Goal: Information Seeking & Learning: Check status

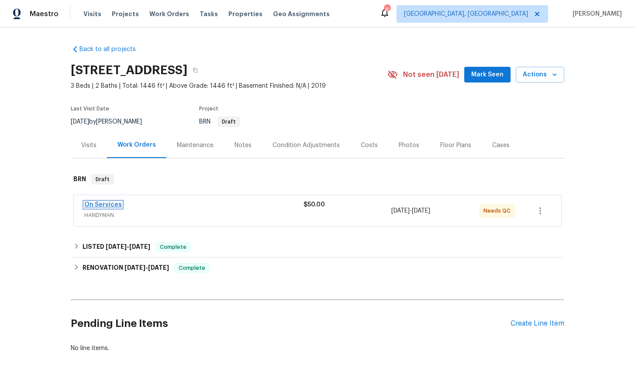
click at [109, 205] on link "On Services" at bounding box center [103, 205] width 38 height 6
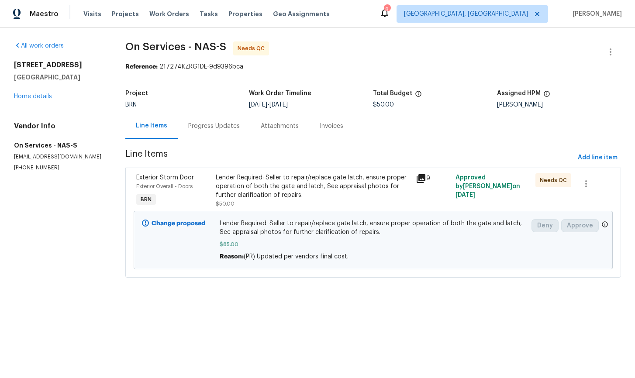
click at [422, 178] on icon at bounding box center [421, 178] width 9 height 9
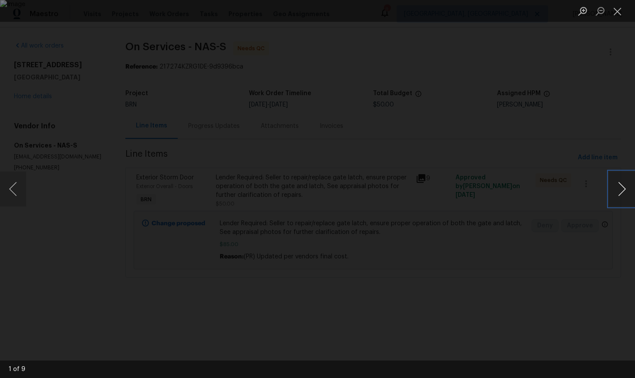
click at [623, 190] on button "Next image" at bounding box center [622, 189] width 26 height 35
click at [623, 197] on button "Next image" at bounding box center [622, 189] width 26 height 35
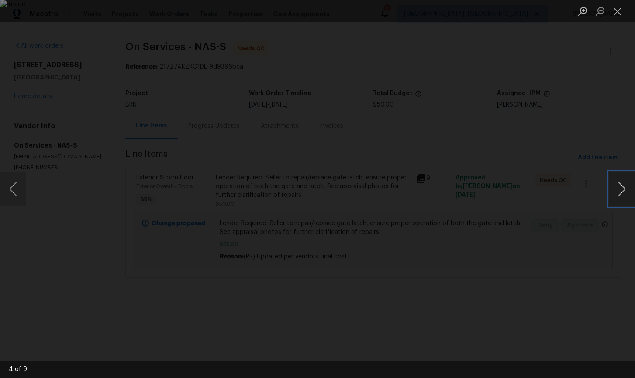
click at [623, 198] on button "Next image" at bounding box center [622, 189] width 26 height 35
click at [613, 187] on button "Next image" at bounding box center [622, 189] width 26 height 35
click at [625, 190] on button "Next image" at bounding box center [622, 189] width 26 height 35
click at [624, 190] on button "Next image" at bounding box center [622, 189] width 26 height 35
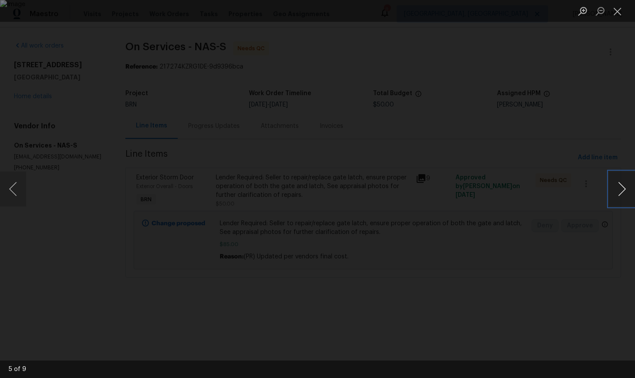
click at [624, 190] on button "Next image" at bounding box center [622, 189] width 26 height 35
click at [619, 195] on button "Next image" at bounding box center [622, 189] width 26 height 35
click at [622, 193] on button "Next image" at bounding box center [622, 189] width 26 height 35
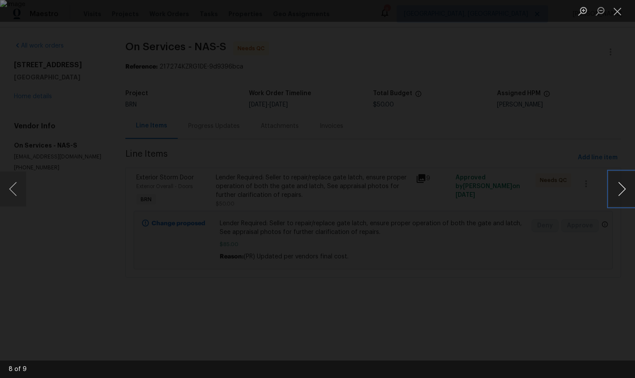
click at [622, 193] on button "Next image" at bounding box center [622, 189] width 26 height 35
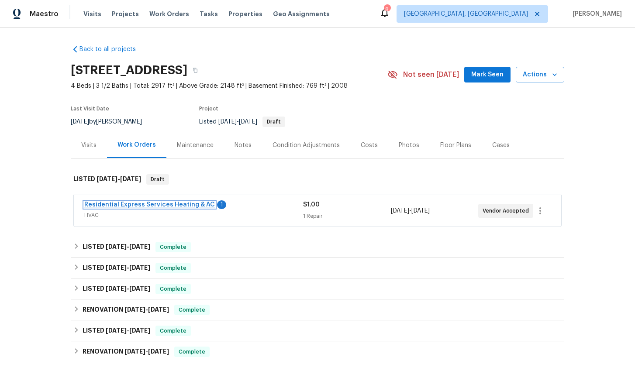
click at [136, 206] on link "Residential Express Services Heating & AC" at bounding box center [149, 205] width 131 height 6
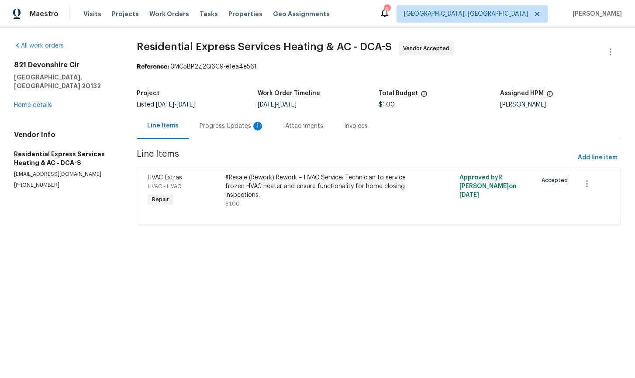
click at [231, 127] on div "Progress Updates 1" at bounding box center [232, 126] width 65 height 9
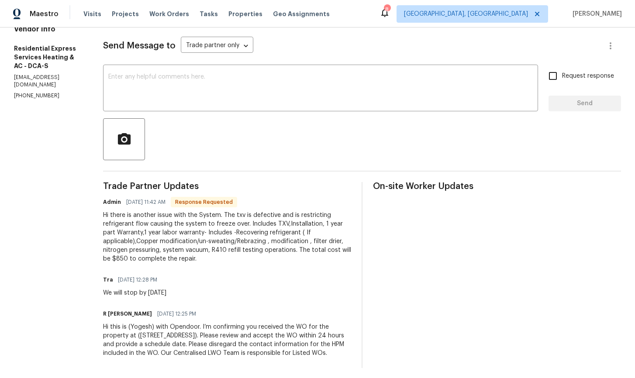
scroll to position [115, 0]
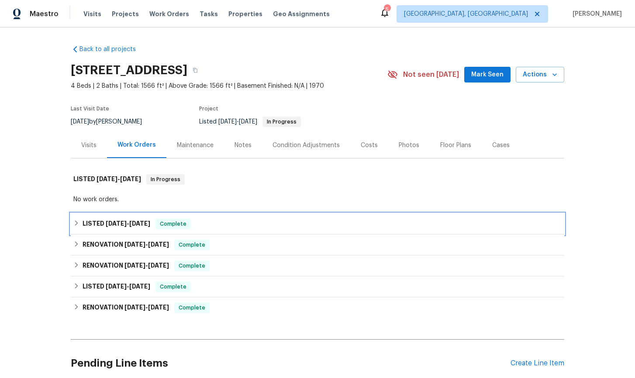
click at [79, 225] on icon at bounding box center [76, 223] width 6 height 6
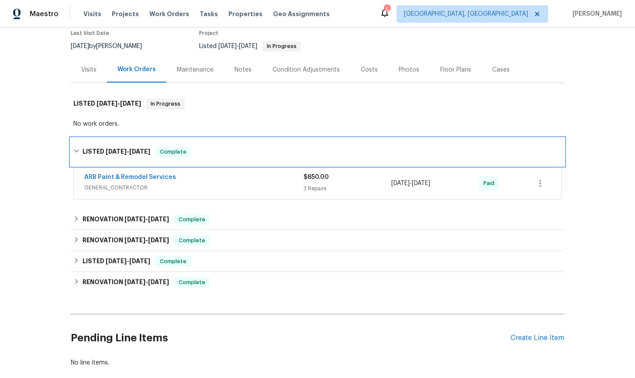
scroll to position [86, 0]
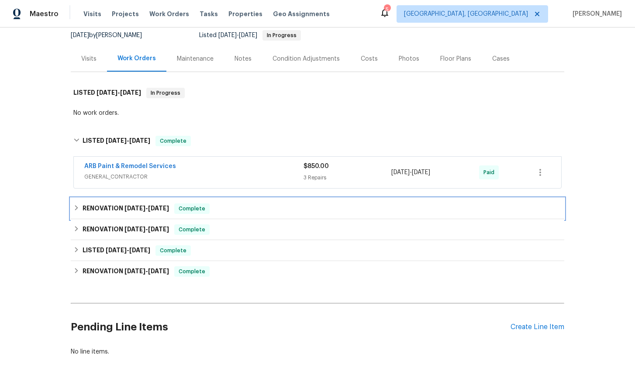
click at [79, 212] on div "RENOVATION [DATE] - [DATE] Complete" at bounding box center [317, 208] width 488 height 10
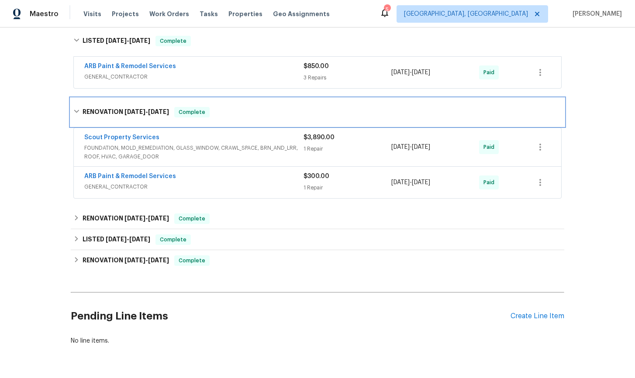
scroll to position [196, 0]
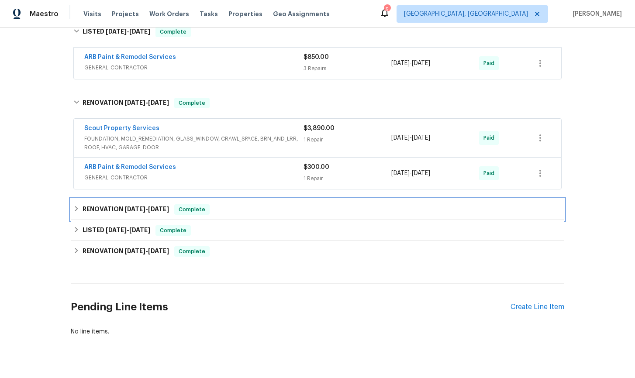
click at [77, 211] on icon at bounding box center [76, 209] width 6 height 6
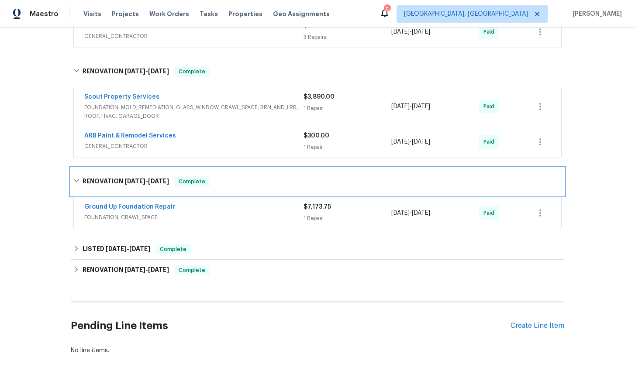
scroll to position [263, 0]
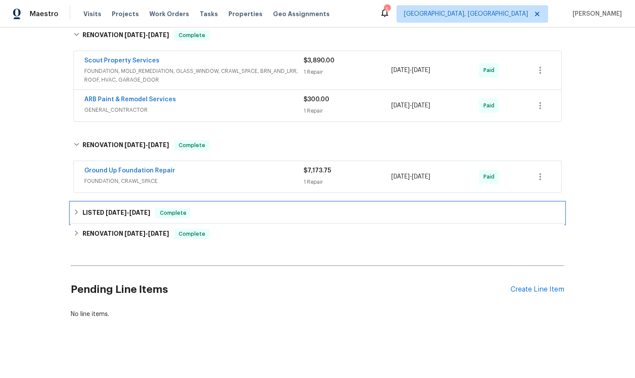
click at [74, 208] on div "LISTED [DATE] - [DATE] Complete" at bounding box center [317, 213] width 488 height 10
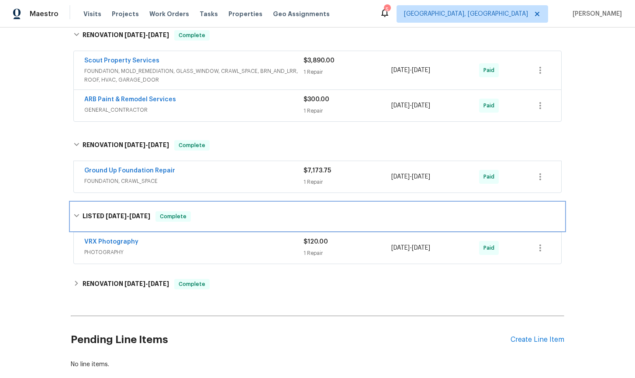
scroll to position [313, 0]
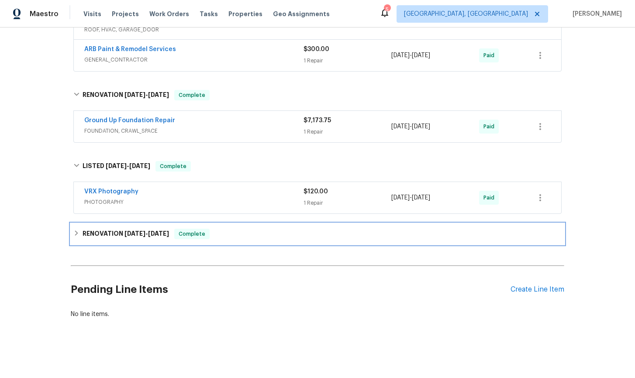
click at [80, 234] on div "RENOVATION [DATE] - [DATE] Complete" at bounding box center [317, 234] width 488 height 10
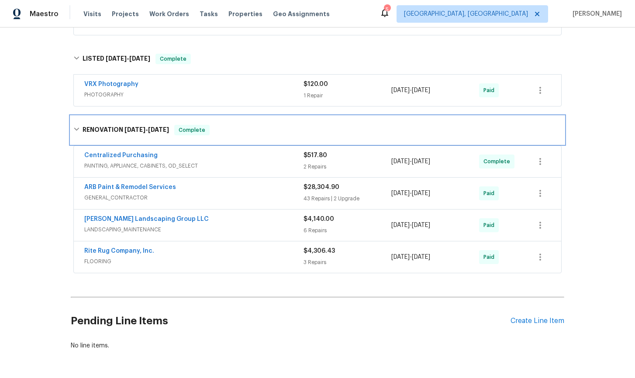
scroll to position [452, 0]
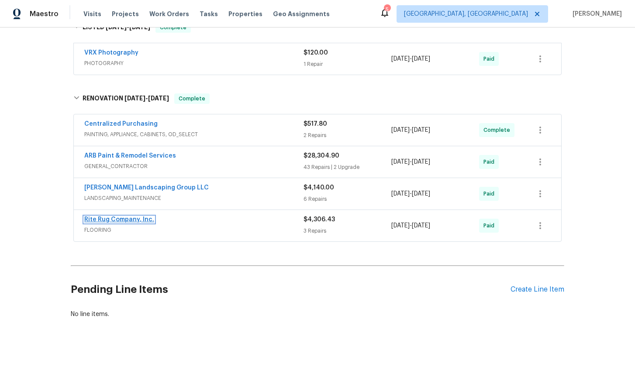
click at [134, 221] on link "Rite Rug Company, Inc." at bounding box center [119, 220] width 70 height 6
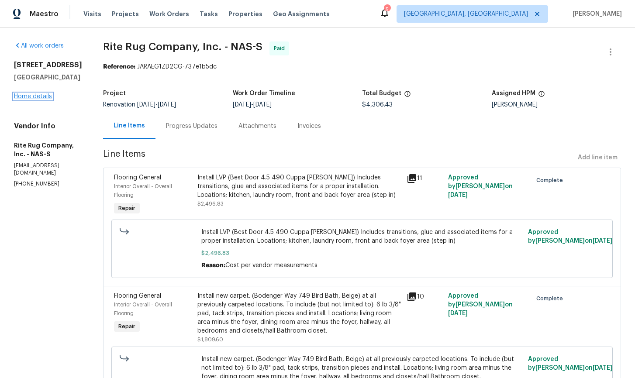
click at [38, 98] on link "Home details" at bounding box center [33, 96] width 38 height 6
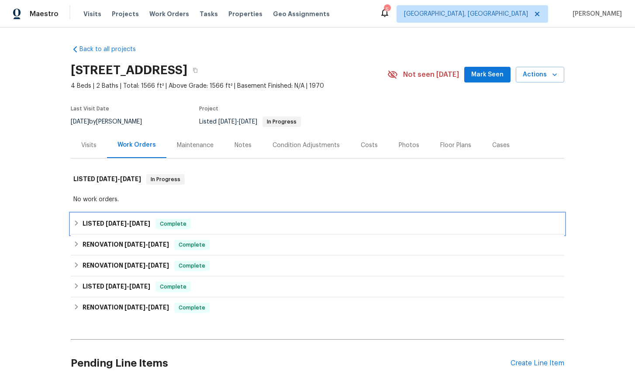
click at [77, 228] on div "LISTED [DATE] - [DATE] Complete" at bounding box center [317, 224] width 488 height 10
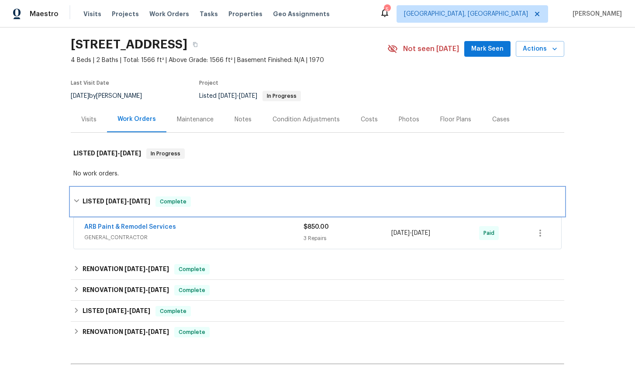
scroll to position [34, 0]
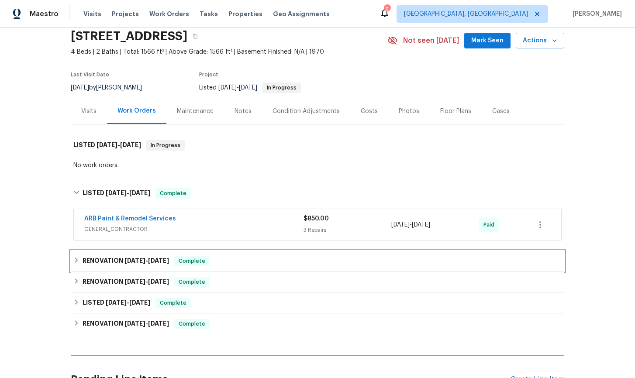
click at [75, 262] on icon at bounding box center [76, 260] width 6 height 6
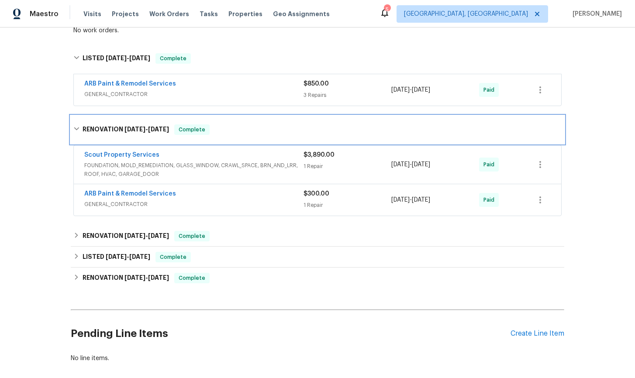
scroll to position [172, 0]
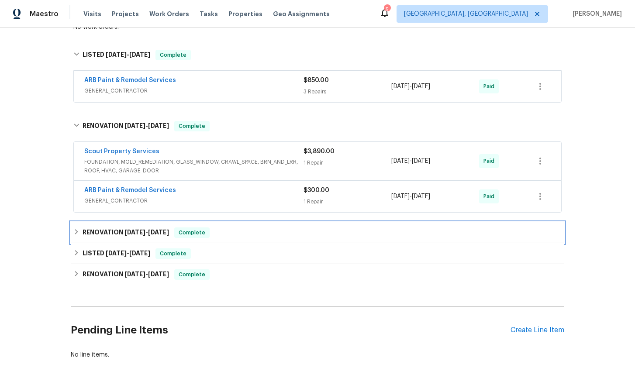
click at [79, 232] on div "RENOVATION [DATE] - [DATE] Complete" at bounding box center [317, 232] width 488 height 10
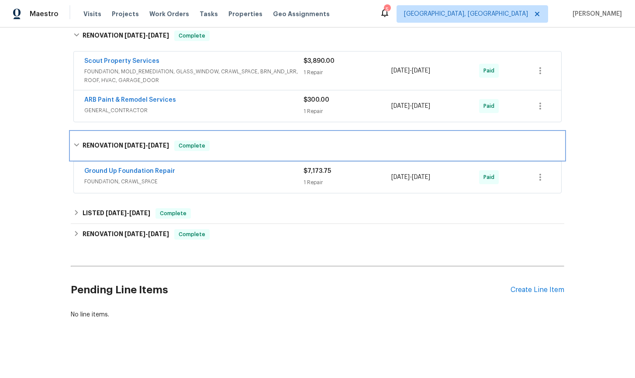
scroll to position [263, 0]
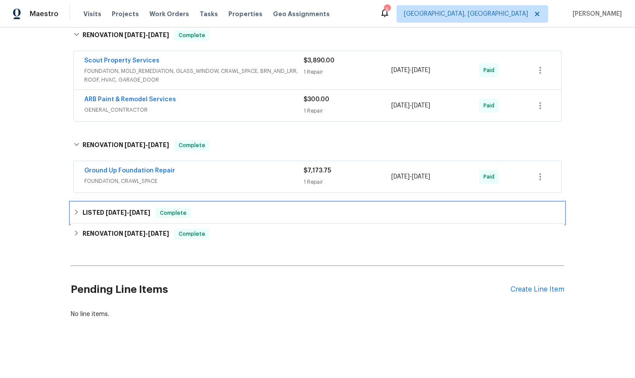
click at [78, 209] on icon at bounding box center [76, 212] width 6 height 6
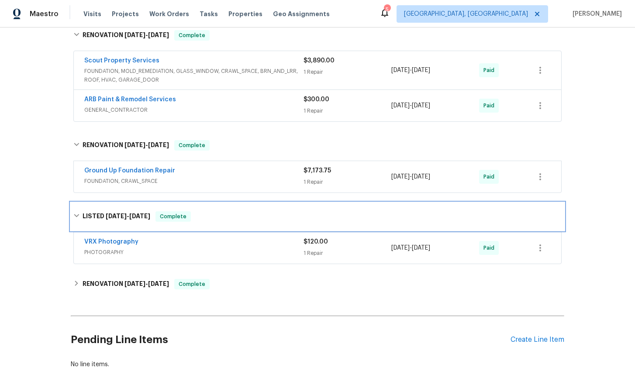
scroll to position [264, 0]
